Goal: Information Seeking & Learning: Learn about a topic

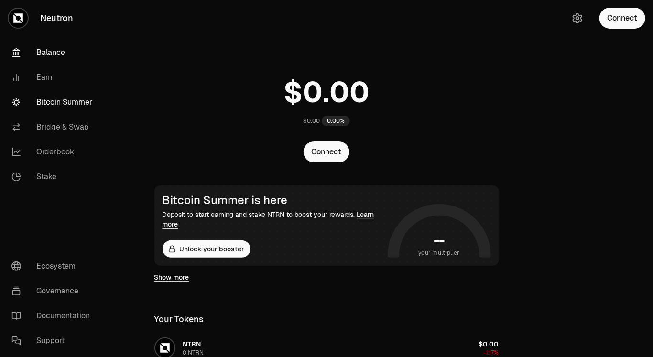
click at [77, 108] on link "Bitcoin Summer" at bounding box center [53, 102] width 99 height 25
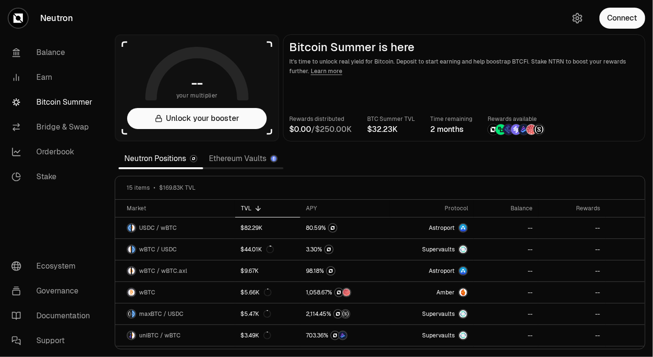
click at [218, 23] on section "-- your multiplier Unlock your booster Bitcoin Summer is here It's time to unlo…" at bounding box center [380, 178] width 546 height 357
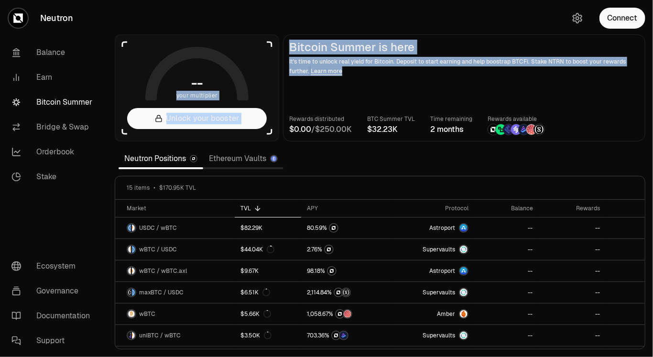
drag, startPoint x: 280, startPoint y: 30, endPoint x: 281, endPoint y: 92, distance: 62.1
click at [281, 92] on section "-- your multiplier Unlock your booster Bitcoin Summer is here It's time to unlo…" at bounding box center [380, 178] width 546 height 357
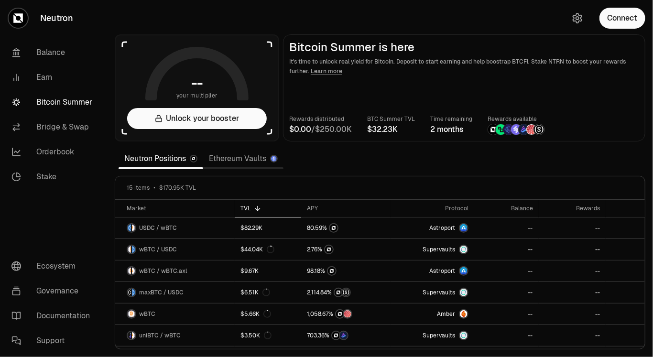
click at [303, 95] on main "Bitcoin Summer is here It's time to unlock real yield for Bitcoin. Deposit to s…" at bounding box center [464, 87] width 362 height 107
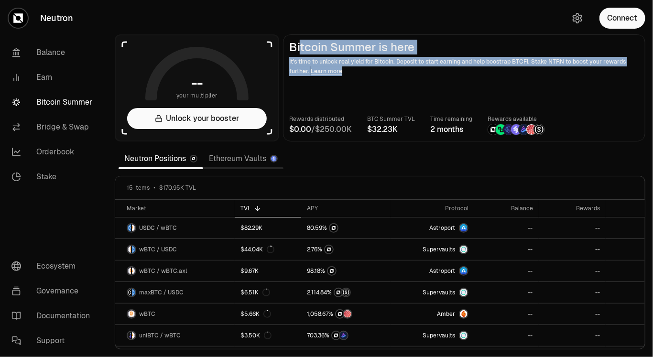
drag, startPoint x: 373, startPoint y: 92, endPoint x: 299, endPoint y: 48, distance: 85.9
click at [299, 48] on main "Bitcoin Summer is here It's time to unlock real yield for Bitcoin. Deposit to s…" at bounding box center [464, 87] width 362 height 107
click at [355, 86] on main "Bitcoin Summer is here It's time to unlock real yield for Bitcoin. Deposit to s…" at bounding box center [464, 87] width 362 height 107
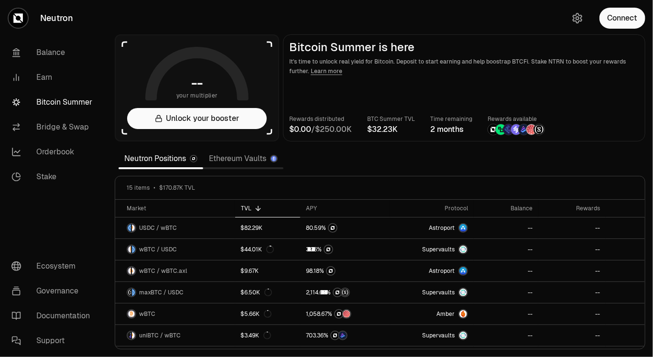
drag, startPoint x: 357, startPoint y: 125, endPoint x: 295, endPoint y: 117, distance: 63.1
click at [295, 117] on div "Rewards distributed / BTC Summer TVL Time remaining 2 months Rewards available" at bounding box center [464, 124] width 350 height 21
drag, startPoint x: 410, startPoint y: 134, endPoint x: 372, endPoint y: 117, distance: 42.4
click at [372, 117] on div "BTC Summer TVL" at bounding box center [391, 124] width 48 height 21
click at [396, 177] on div "15 items $170.87K TVL" at bounding box center [379, 187] width 529 height 23
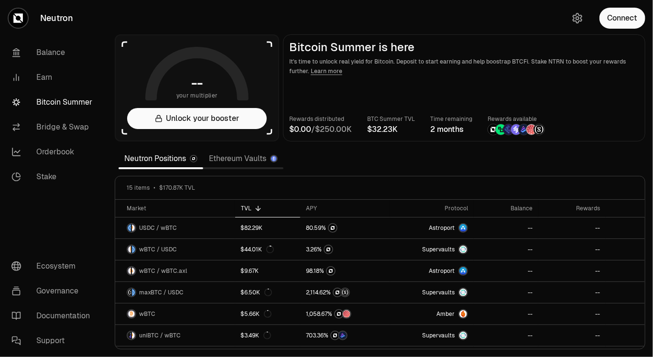
click at [368, 155] on section "-- your multiplier Unlock your booster Bitcoin Summer is here It's time to unlo…" at bounding box center [380, 178] width 546 height 357
